Goal: Information Seeking & Learning: Learn about a topic

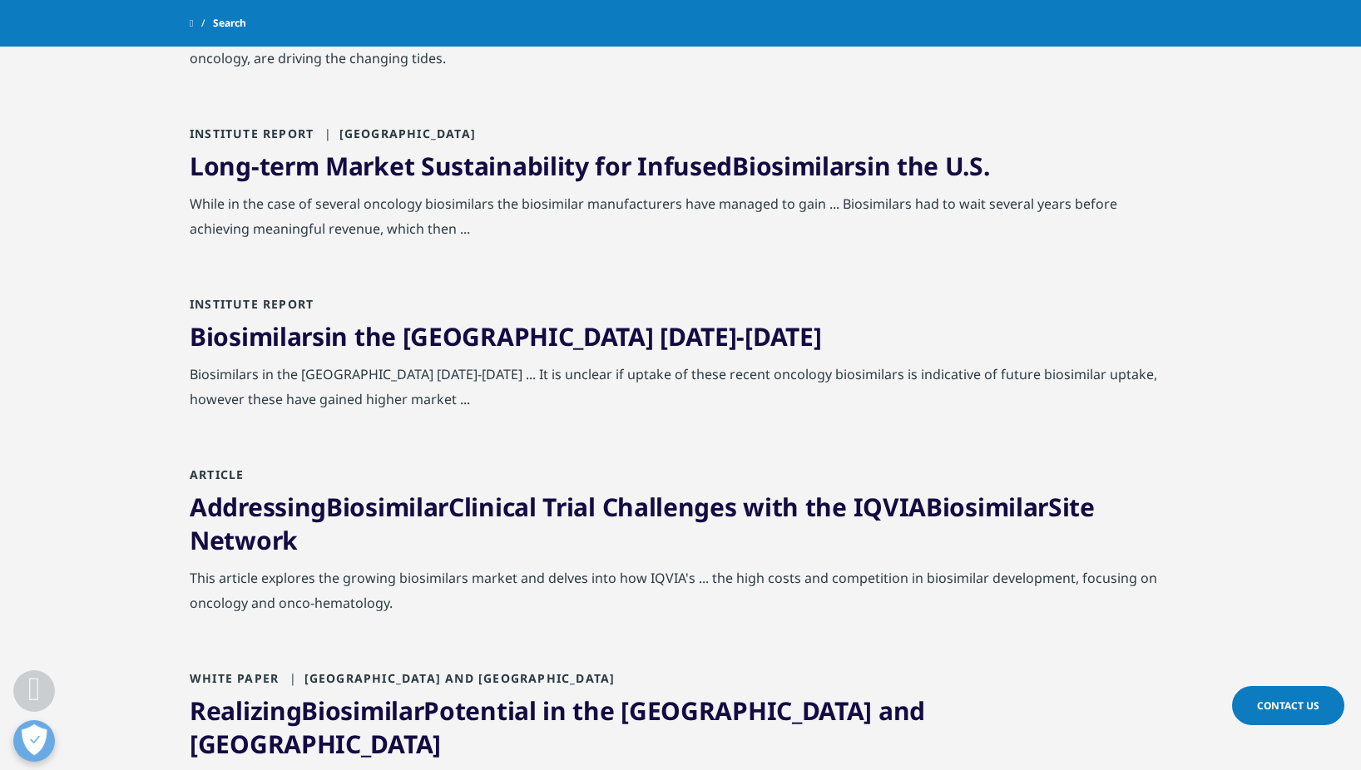
scroll to position [1081, 0]
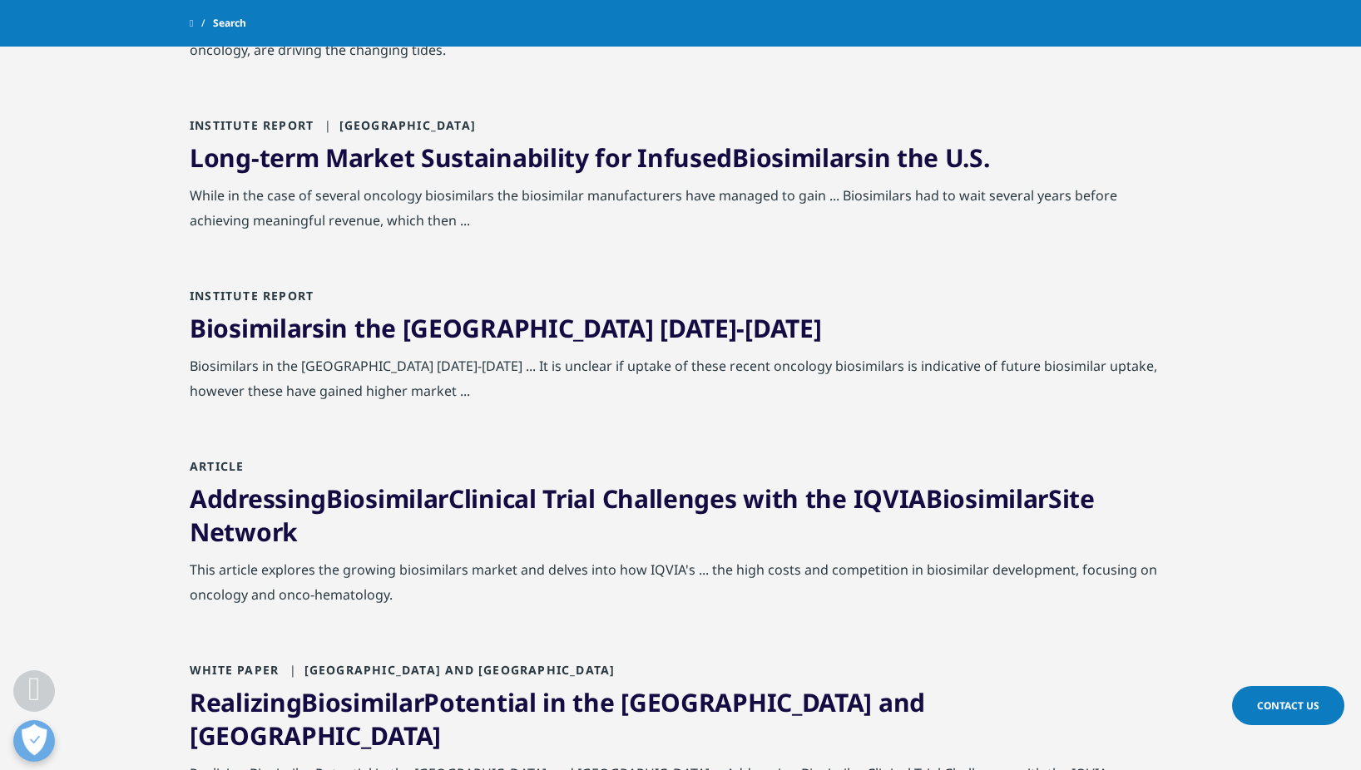
click at [324, 349] on div "Biosimilars in the [GEOGRAPHIC_DATA] [DATE]-[DATE]" at bounding box center [680, 333] width 981 height 42
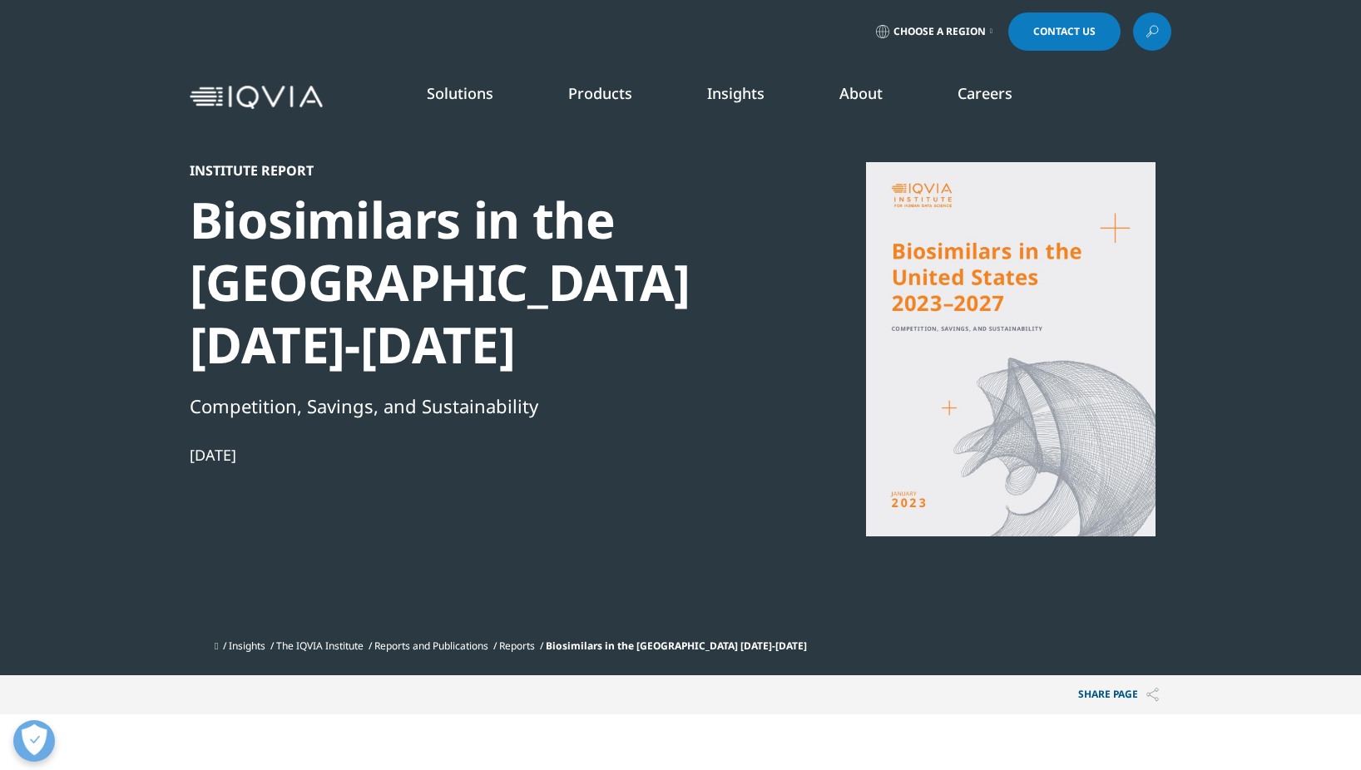
click at [1145, 40] on link at bounding box center [1152, 31] width 38 height 38
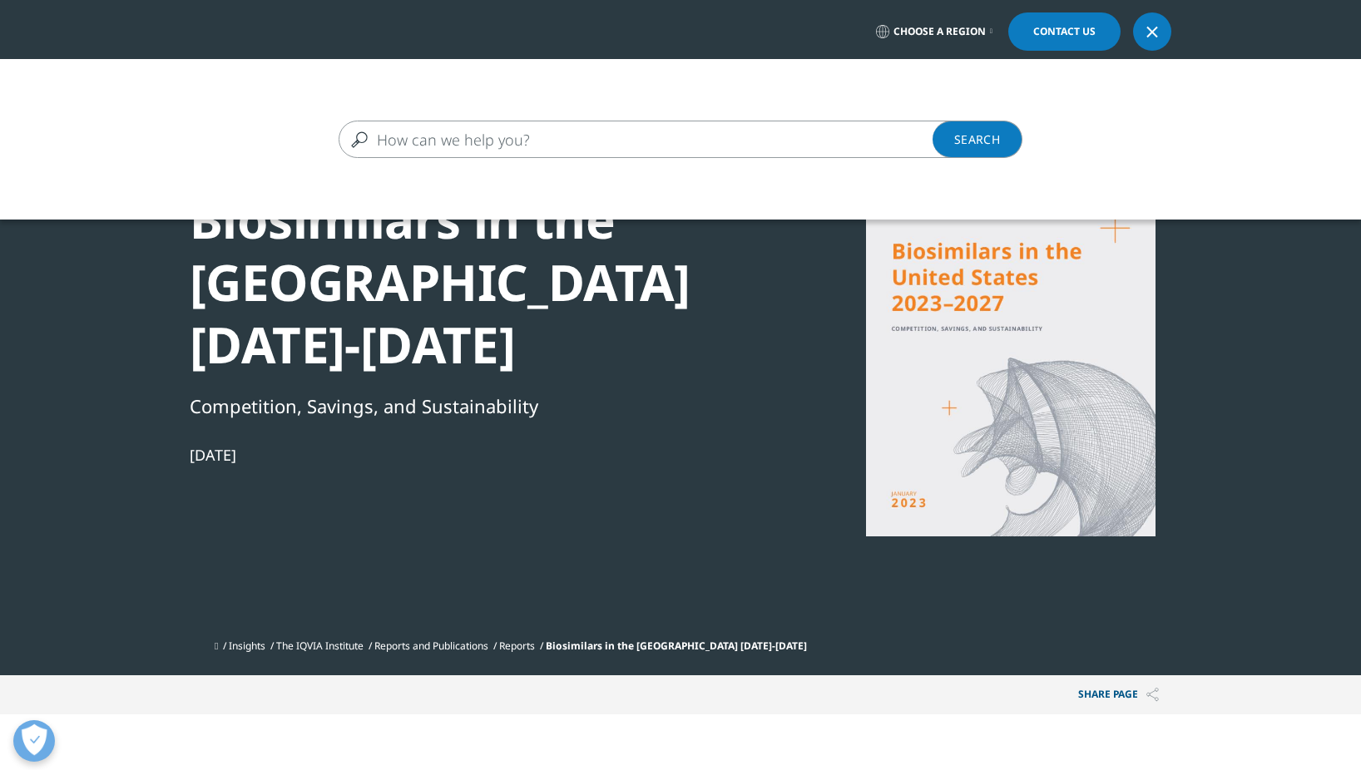
click at [502, 141] on input "Search" at bounding box center [656, 139] width 635 height 37
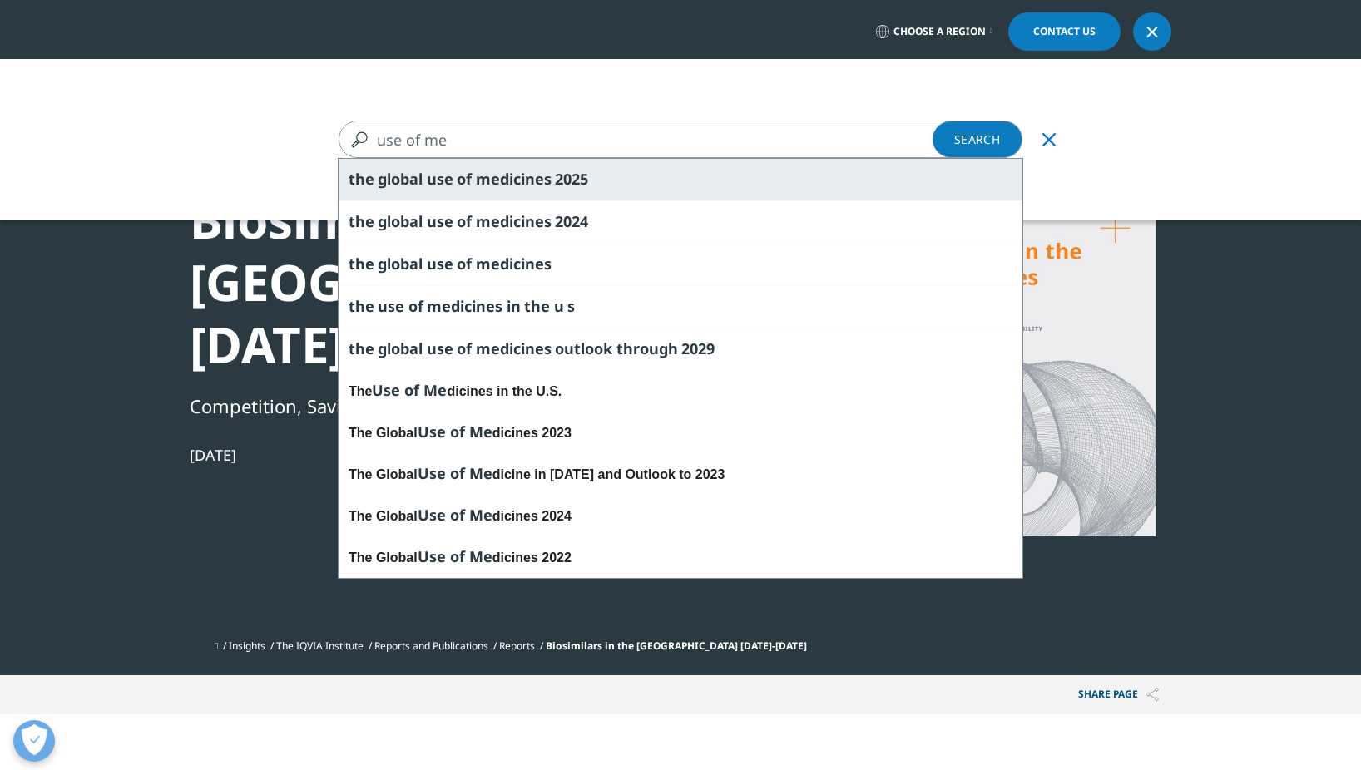
type input "use of me"
click at [525, 180] on span "dicines" at bounding box center [526, 179] width 52 height 20
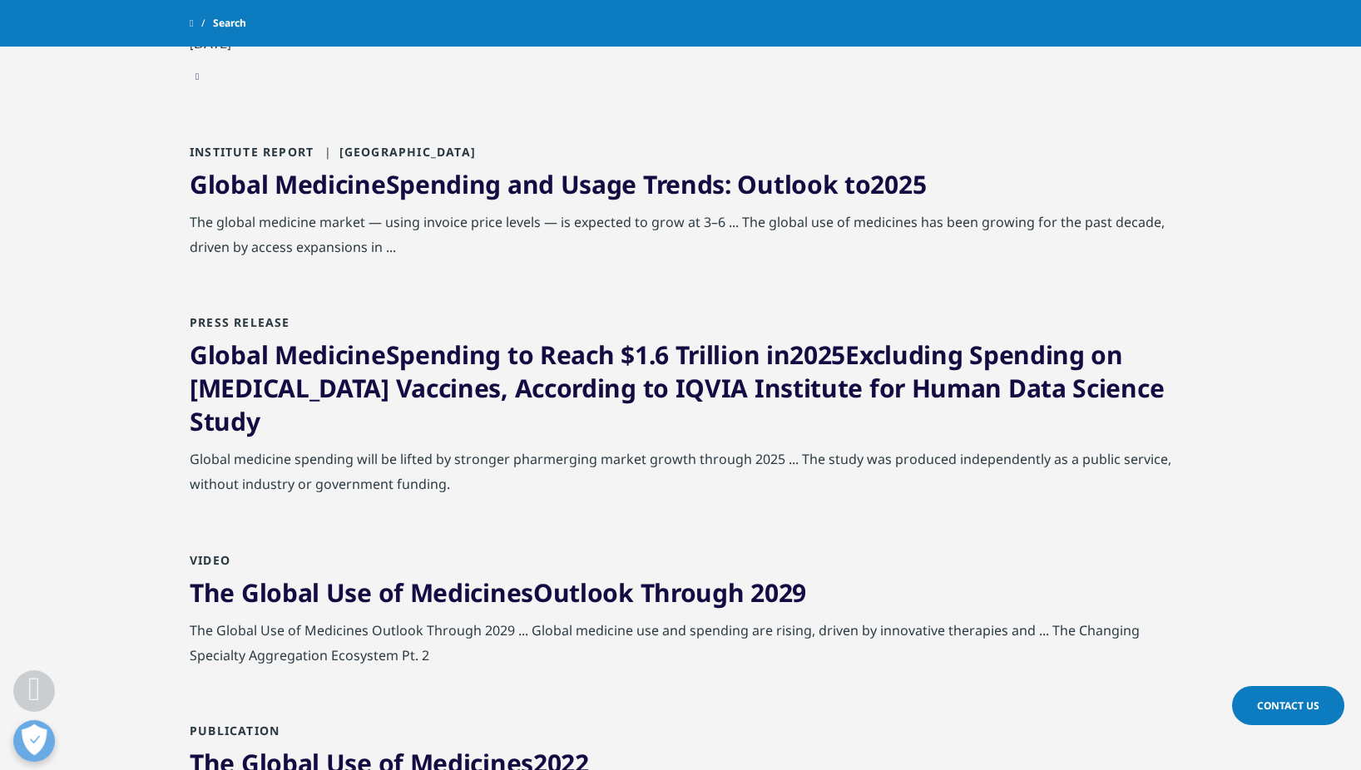
scroll to position [333, 0]
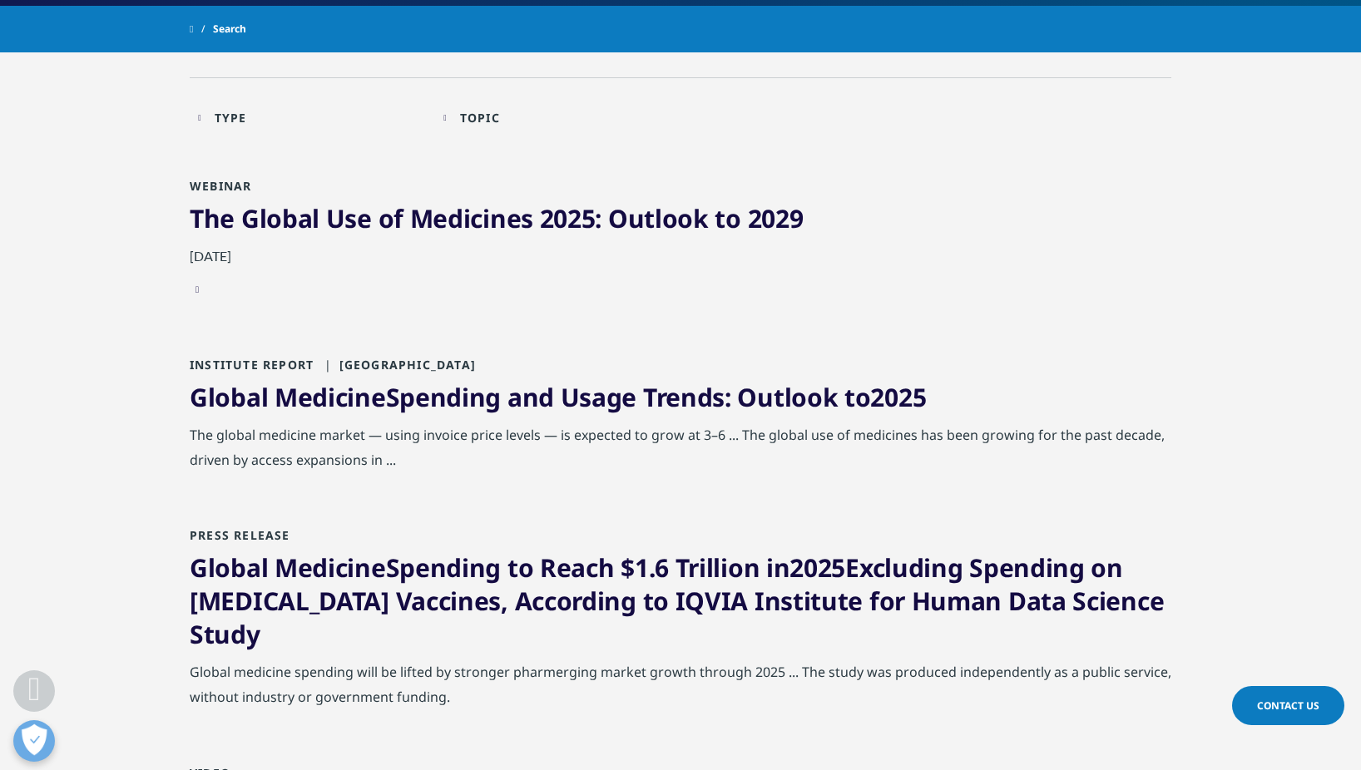
click at [463, 220] on span "Medicines" at bounding box center [471, 218] width 123 height 34
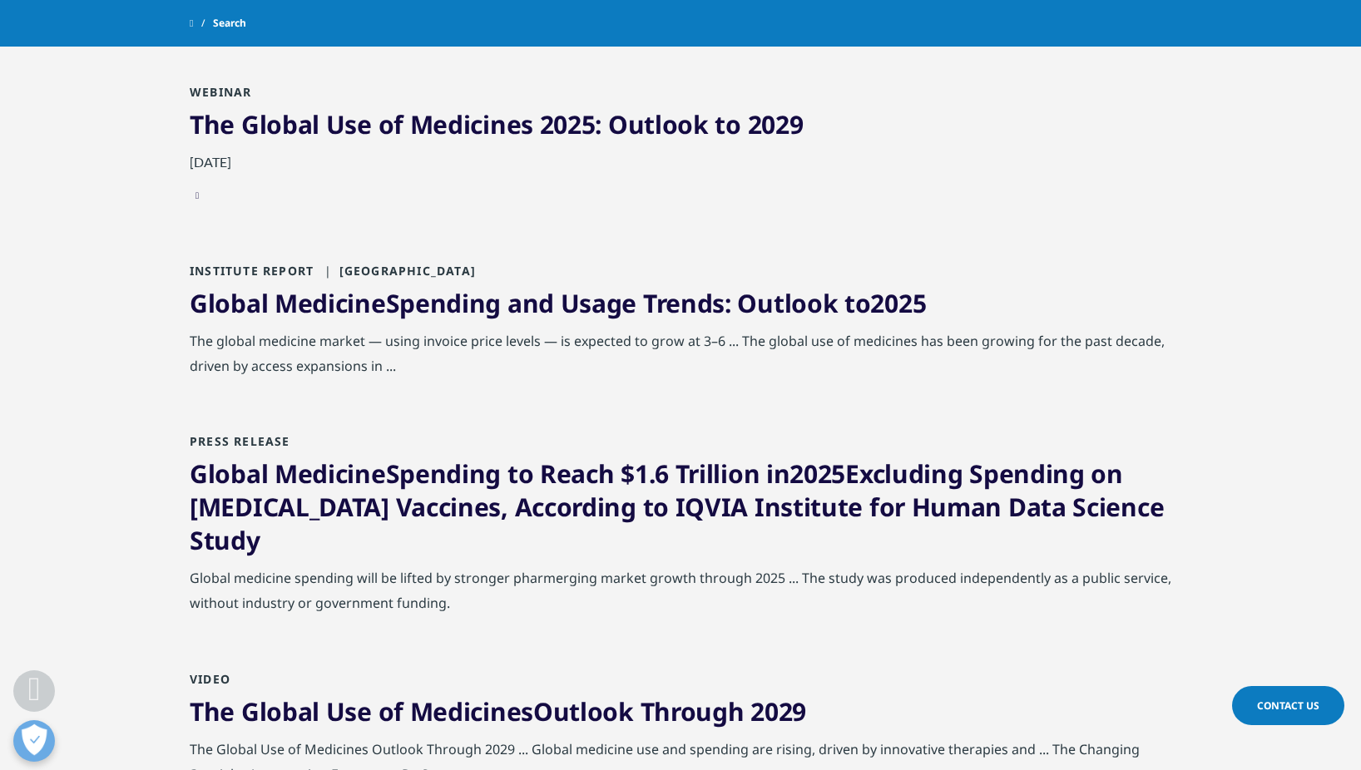
scroll to position [416, 0]
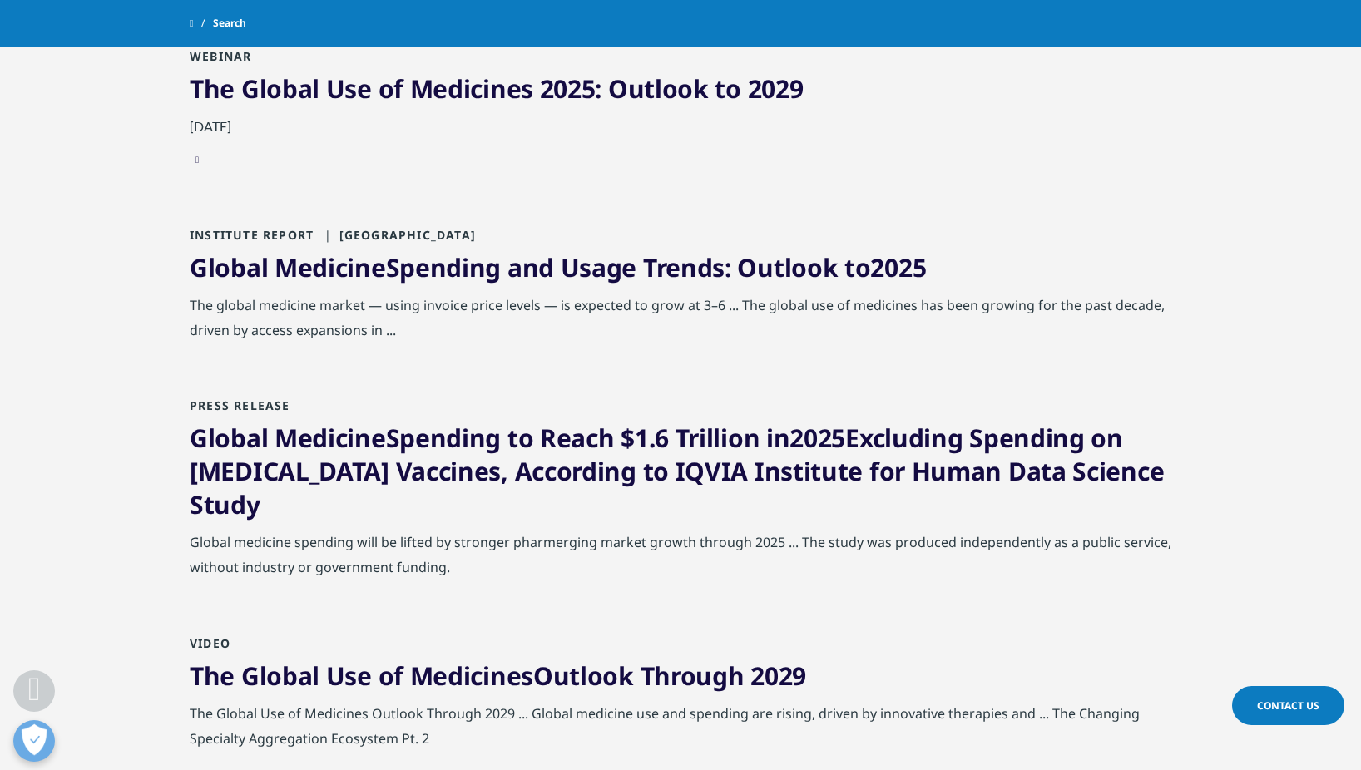
click at [301, 276] on span "Medicine" at bounding box center [329, 267] width 111 height 34
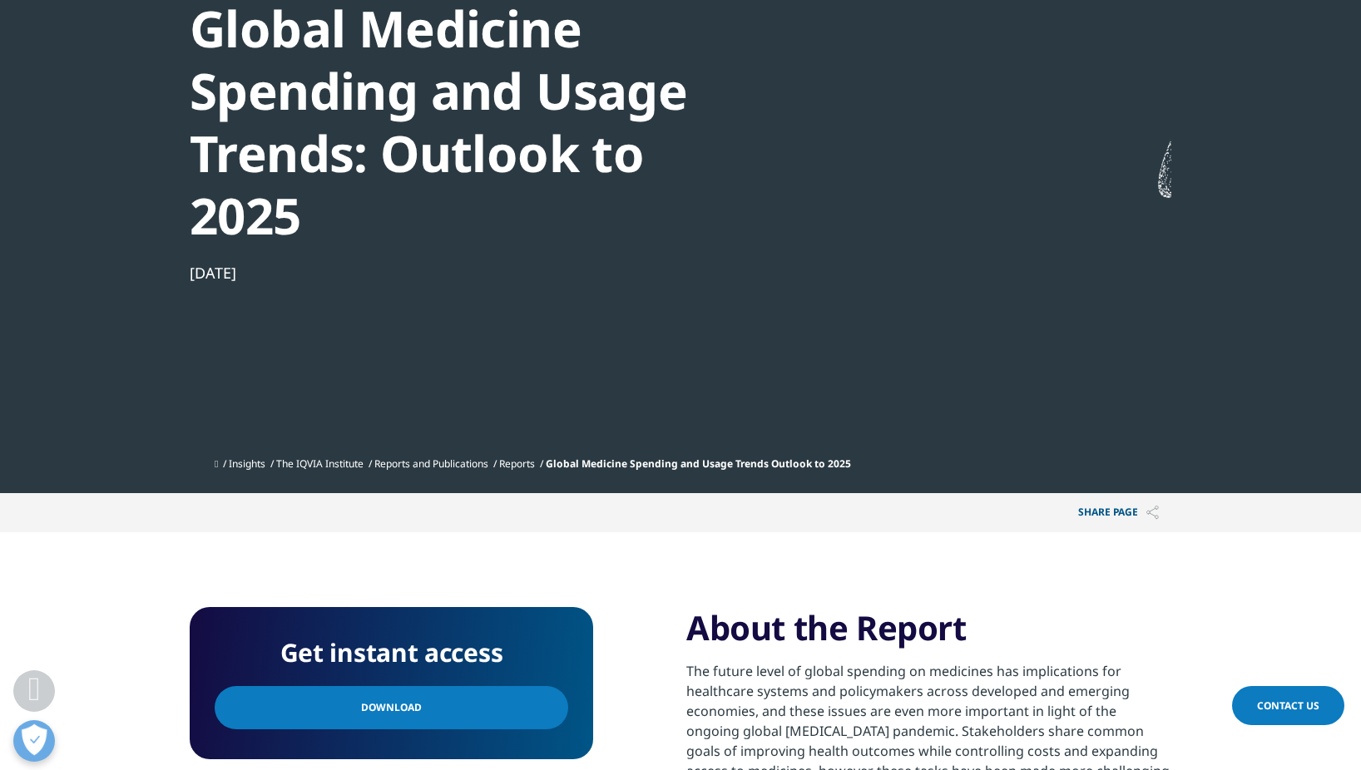
scroll to position [499, 0]
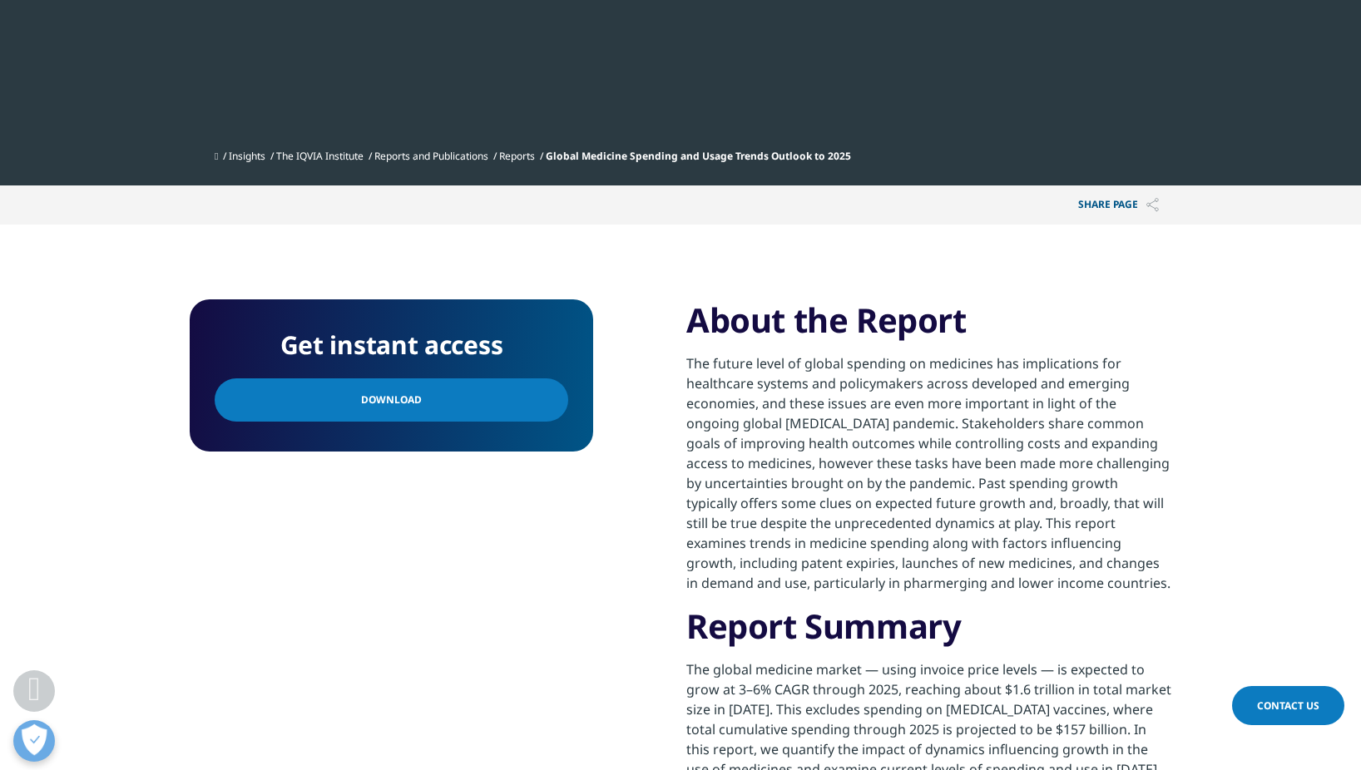
click at [390, 395] on span "Download" at bounding box center [391, 400] width 61 height 18
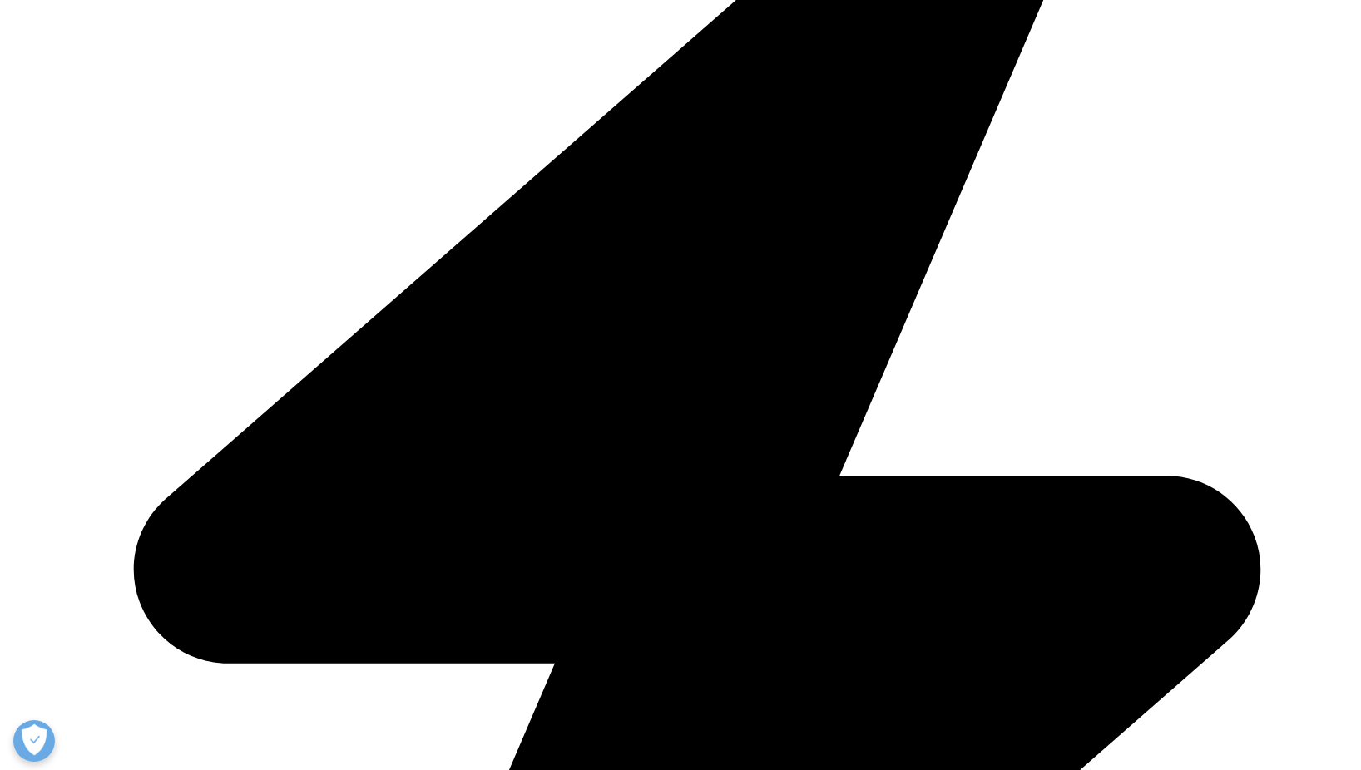
scroll to position [582, 0]
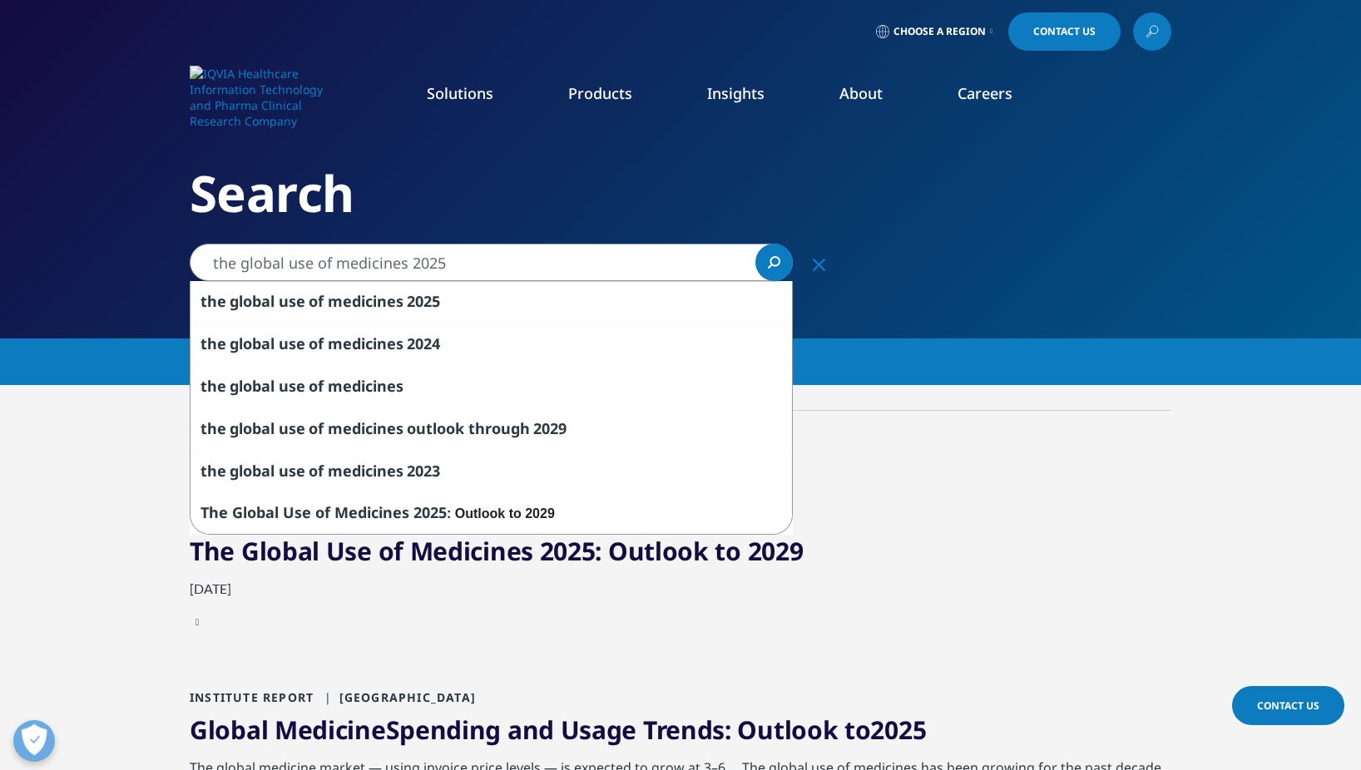
drag, startPoint x: 516, startPoint y: 260, endPoint x: 154, endPoint y: 244, distance: 362.2
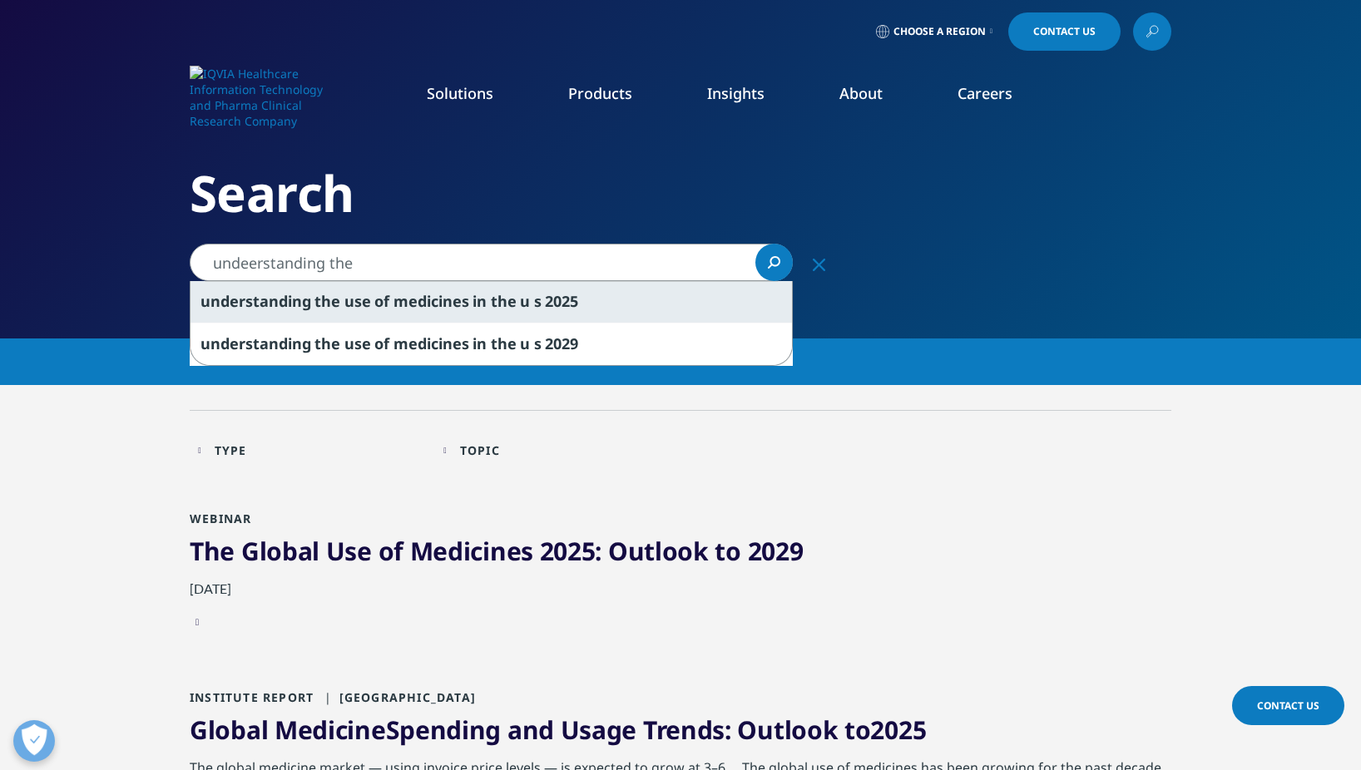
click at [382, 296] on span "of" at bounding box center [381, 301] width 15 height 20
type input "understanding the use of medicines in the u s 2025"
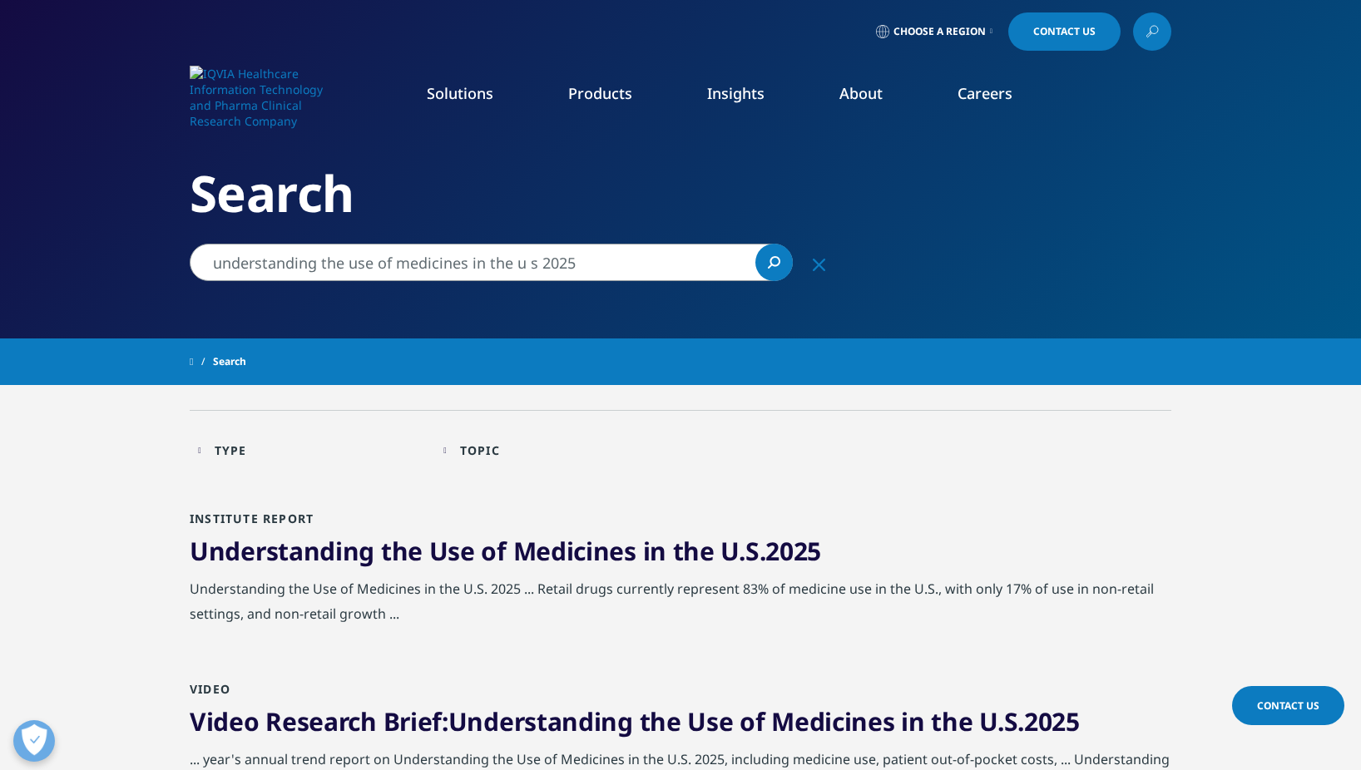
click at [389, 559] on span "the" at bounding box center [402, 551] width 42 height 34
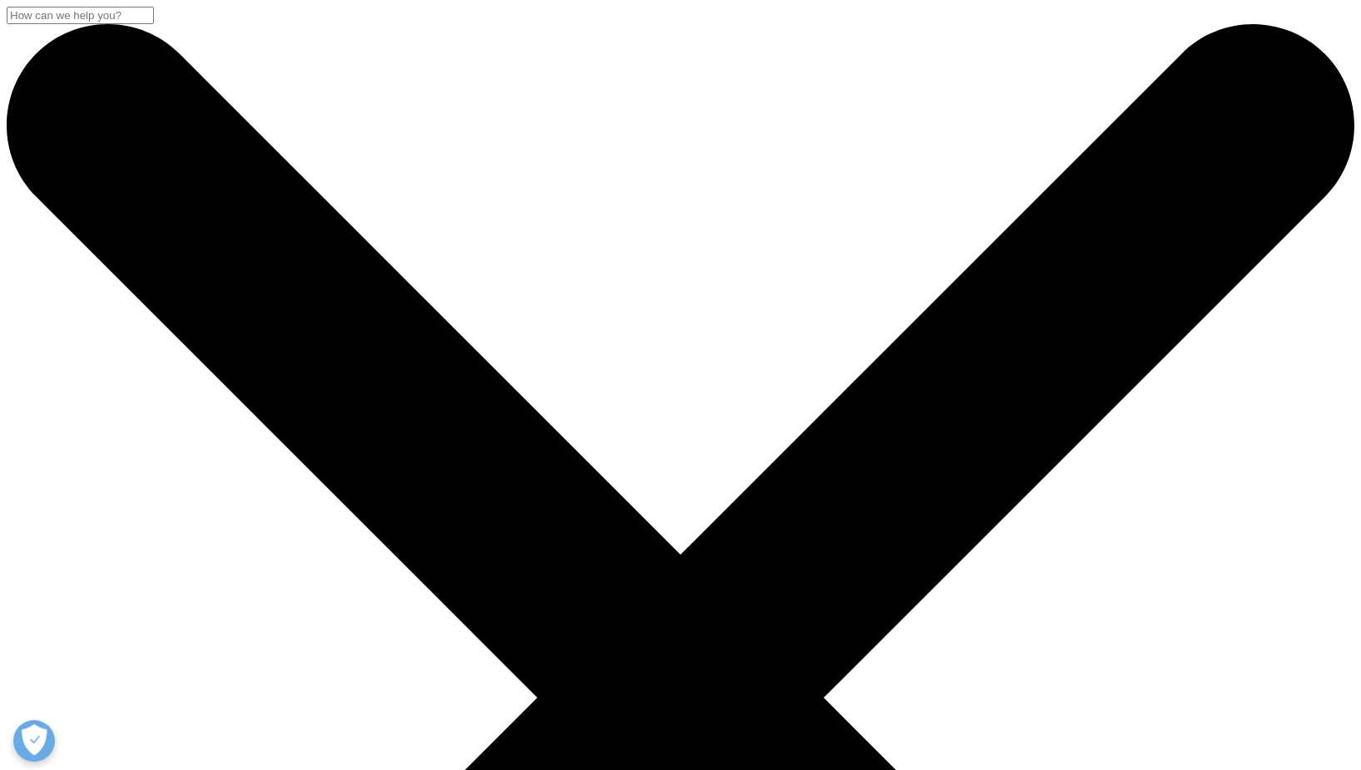
scroll to position [299, 981]
